Goal: Information Seeking & Learning: Learn about a topic

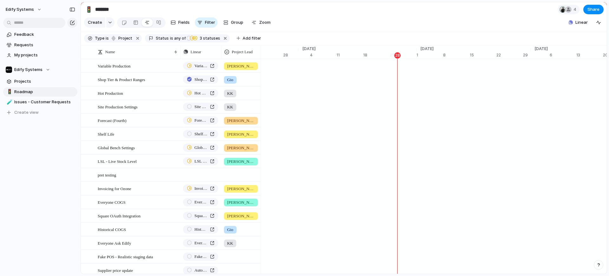
scroll to position [0, 4135]
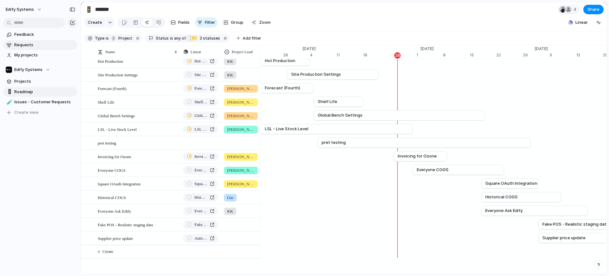
click at [30, 43] on span "Requests" at bounding box center [44, 45] width 61 height 6
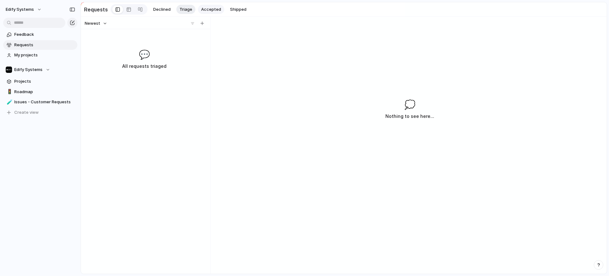
click at [201, 6] on span "Accepted" at bounding box center [211, 9] width 20 height 6
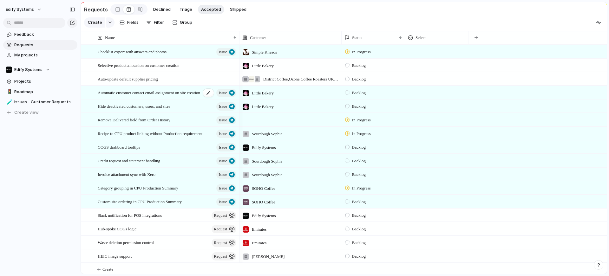
scroll to position [6, 0]
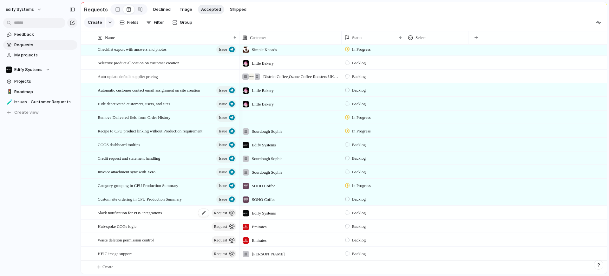
click at [151, 213] on span "Slack notification for POS integrations" at bounding box center [130, 212] width 64 height 7
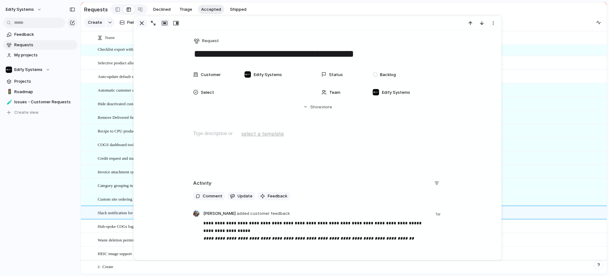
click at [141, 24] on div "button" at bounding box center [142, 23] width 8 height 8
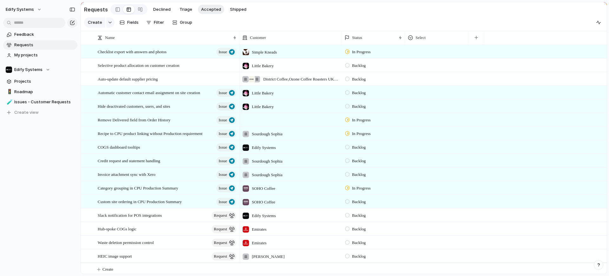
scroll to position [6, 0]
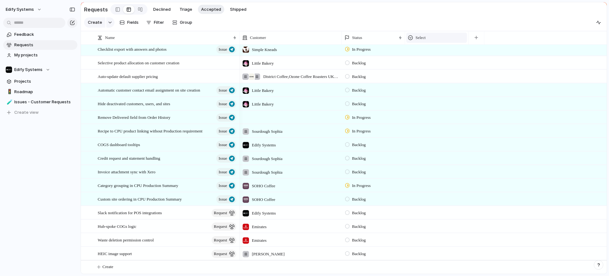
click at [440, 39] on div "Select" at bounding box center [436, 38] width 57 height 6
click at [475, 42] on div "Modify Hide Sort ascending Sort descending" at bounding box center [304, 138] width 609 height 276
click at [476, 39] on div "button" at bounding box center [476, 37] width 3 height 3
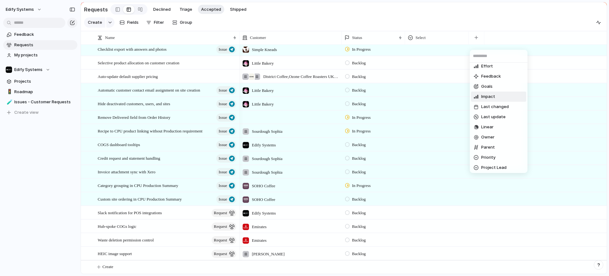
scroll to position [57, 0]
click at [489, 124] on span "Linear" at bounding box center [487, 124] width 12 height 6
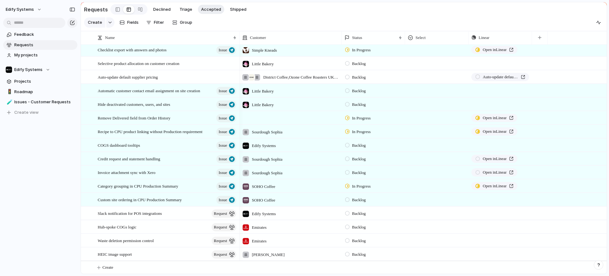
scroll to position [0, 0]
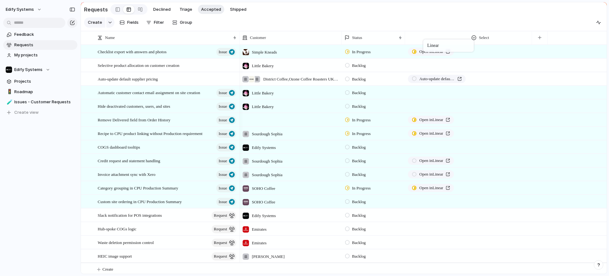
drag, startPoint x: 499, startPoint y: 42, endPoint x: 426, endPoint y: 41, distance: 73.0
click at [143, 96] on span "Automatic customer contact email assignment on site creation" at bounding box center [149, 92] width 102 height 7
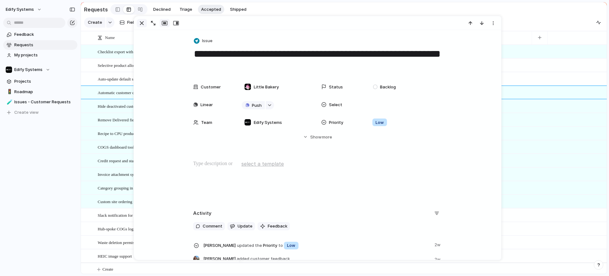
click at [141, 22] on div "button" at bounding box center [142, 23] width 8 height 8
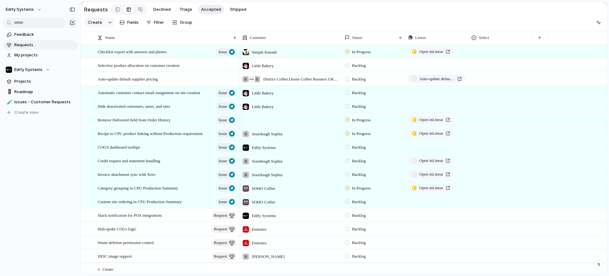
scroll to position [6, 0]
